Goal: Book appointment/travel/reservation

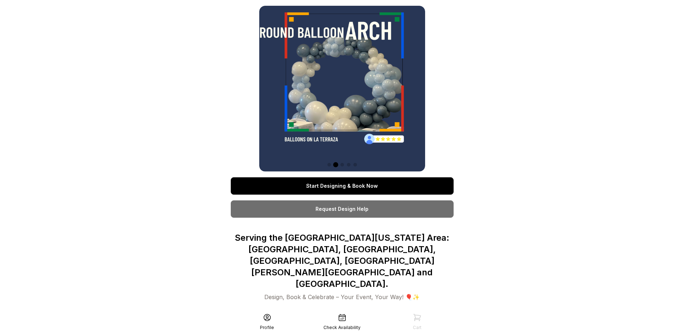
click at [328, 186] on link "Start Designing & Book Now" at bounding box center [342, 185] width 223 height 17
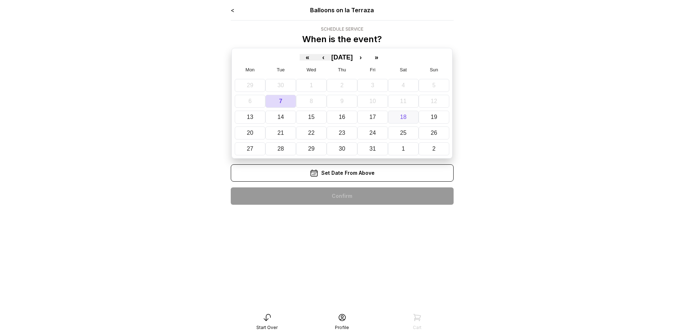
click at [408, 120] on button "18" at bounding box center [403, 117] width 31 height 13
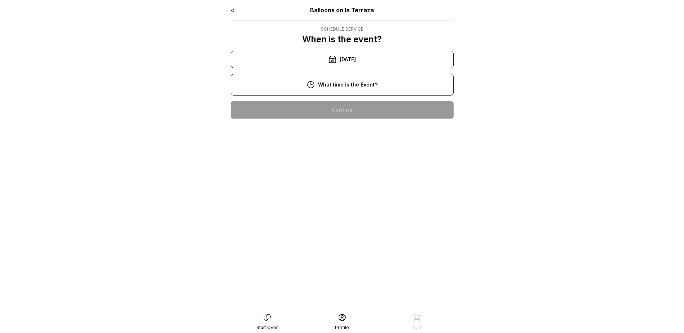
click at [339, 225] on div "3:00 pm" at bounding box center [341, 225] width 211 height 17
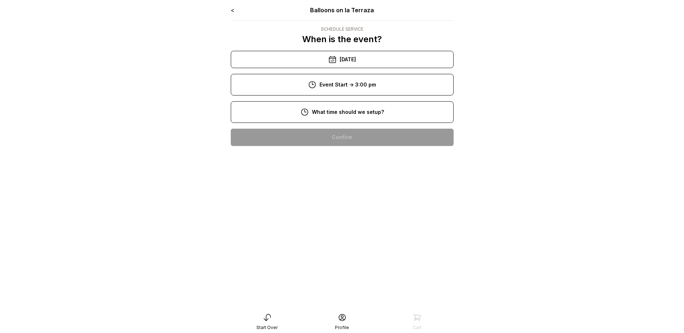
click at [343, 251] on div "1:00 pm" at bounding box center [341, 252] width 211 height 17
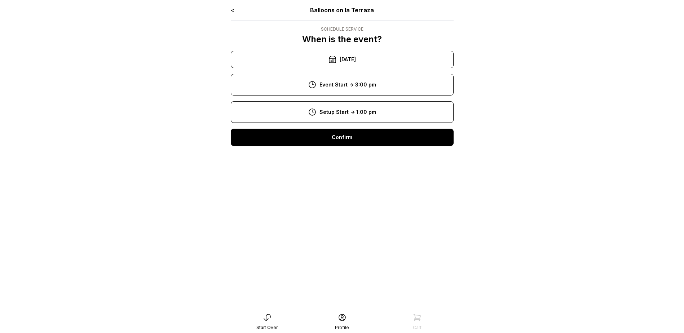
click at [336, 138] on div "Confirm" at bounding box center [342, 137] width 223 height 17
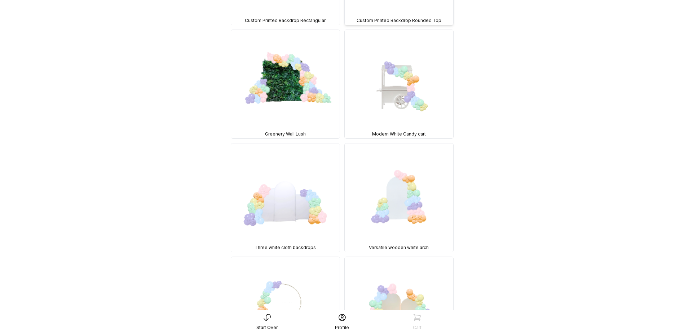
scroll to position [541, 0]
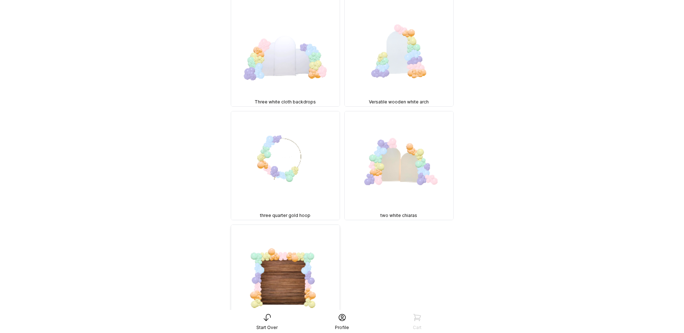
click at [285, 272] on img at bounding box center [285, 279] width 108 height 108
